Goal: Task Accomplishment & Management: Manage account settings

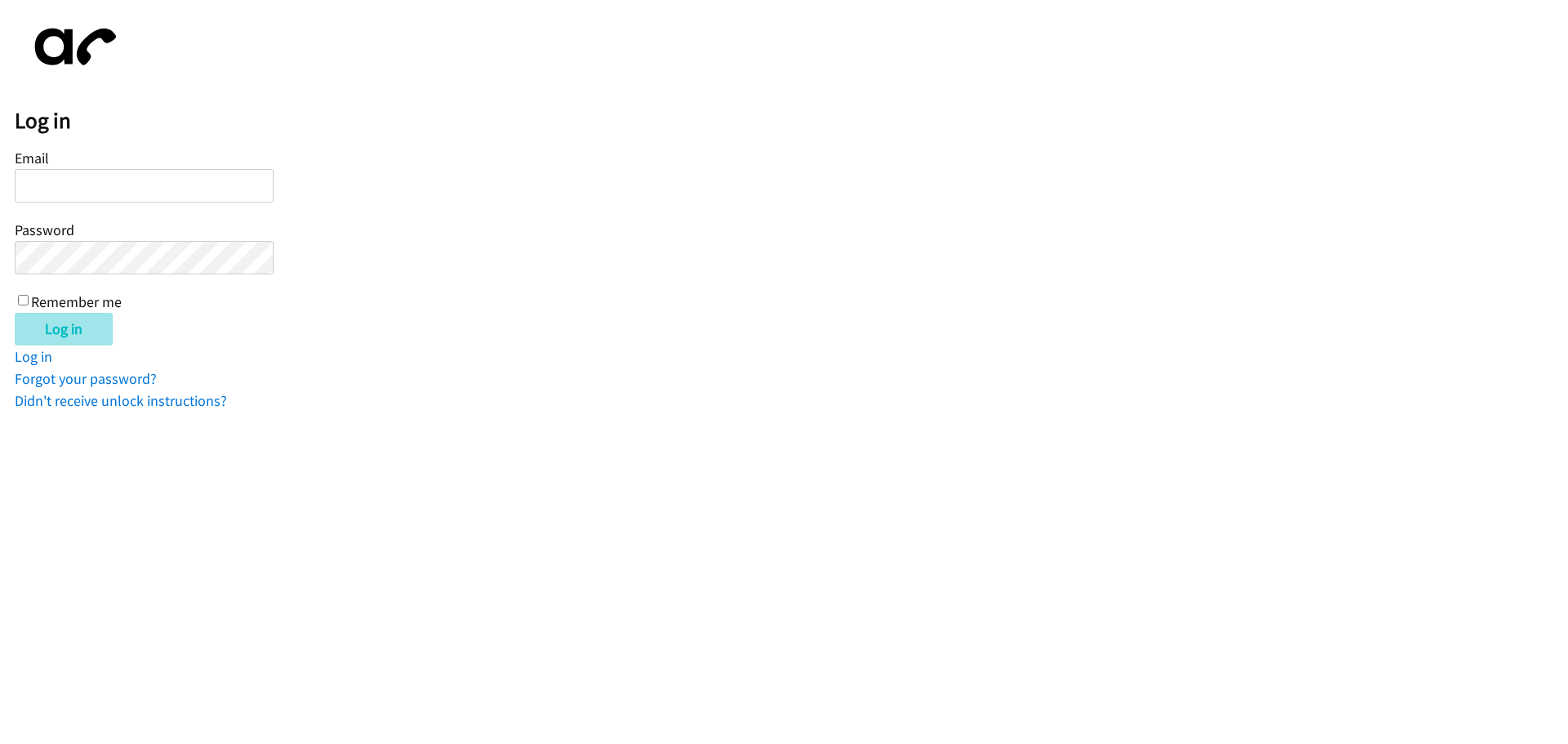
type input "[EMAIL_ADDRESS][DOMAIN_NAME]"
click at [80, 331] on input "Log in" at bounding box center [63, 329] width 98 height 33
type input "[EMAIL_ADDRESS][DOMAIN_NAME]"
click at [80, 336] on input "Log in" at bounding box center [63, 329] width 98 height 33
